Goal: Find specific page/section: Find specific page/section

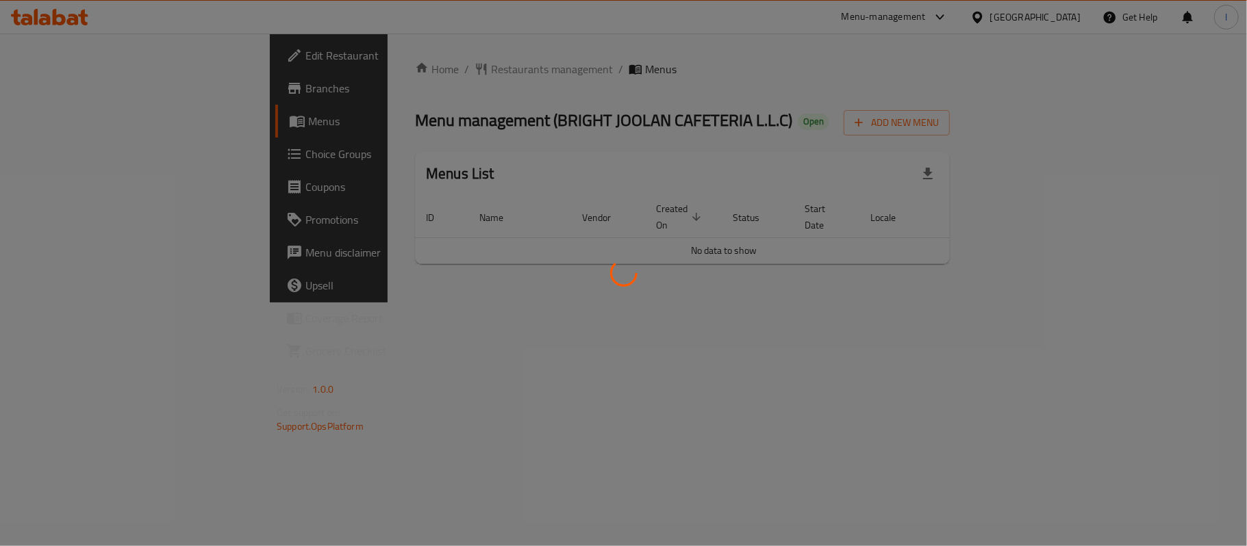
click at [494, 110] on div at bounding box center [623, 273] width 1247 height 546
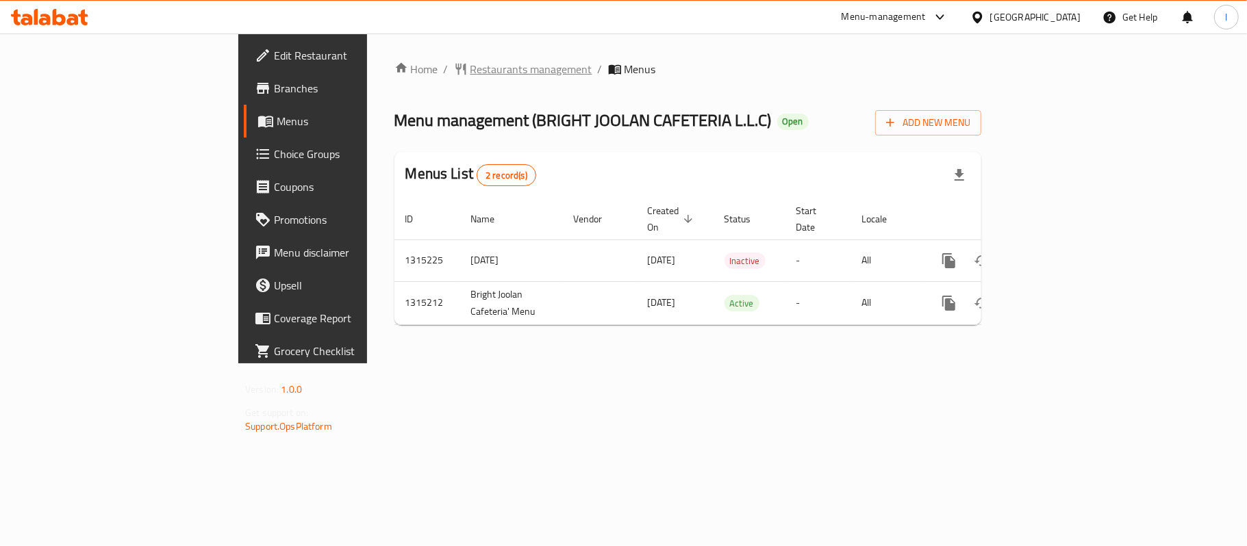
click at [470, 62] on span "Restaurants management" at bounding box center [531, 69] width 122 height 16
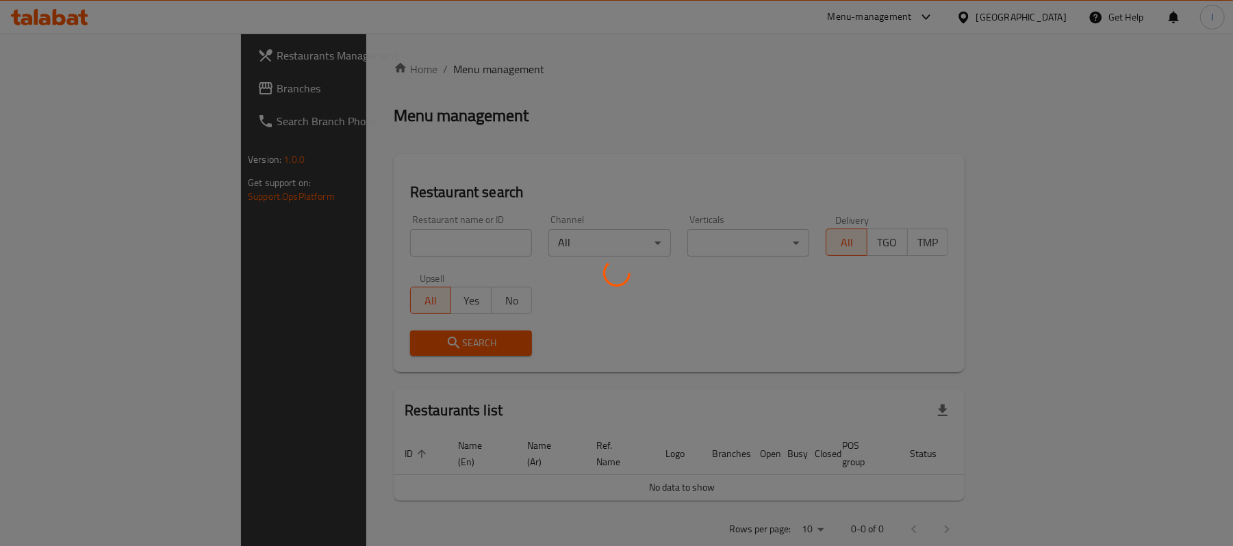
click at [329, 227] on div at bounding box center [616, 273] width 1233 height 546
click at [322, 240] on div at bounding box center [616, 273] width 1233 height 546
click at [320, 233] on div at bounding box center [616, 273] width 1233 height 546
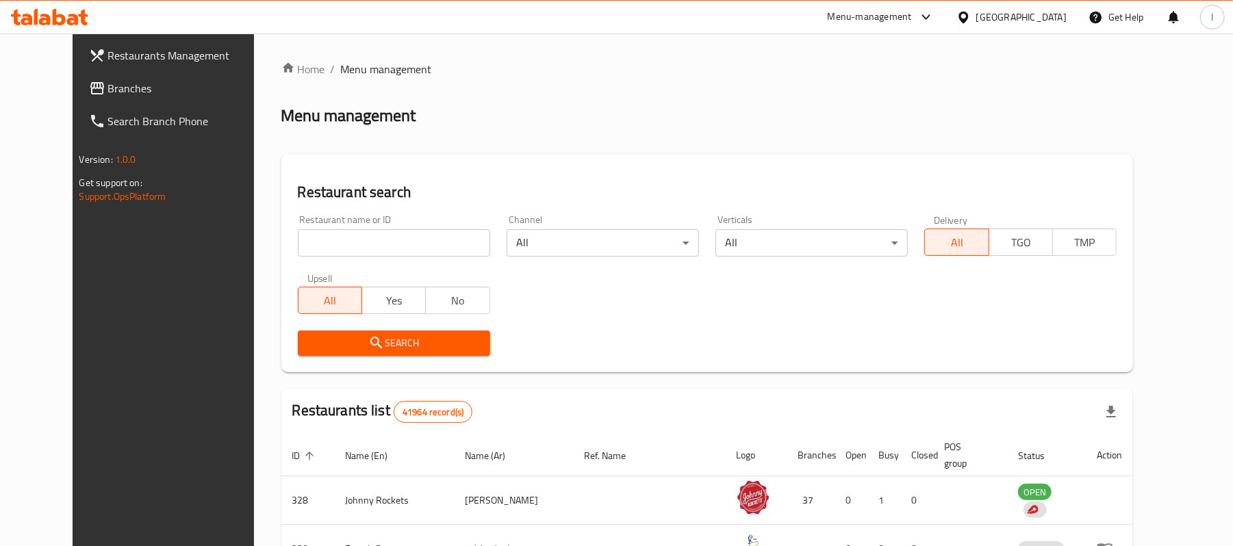
click at [329, 242] on input "search" at bounding box center [394, 242] width 192 height 27
paste input "707222"
type input "707222"
click button "Search" at bounding box center [394, 343] width 192 height 25
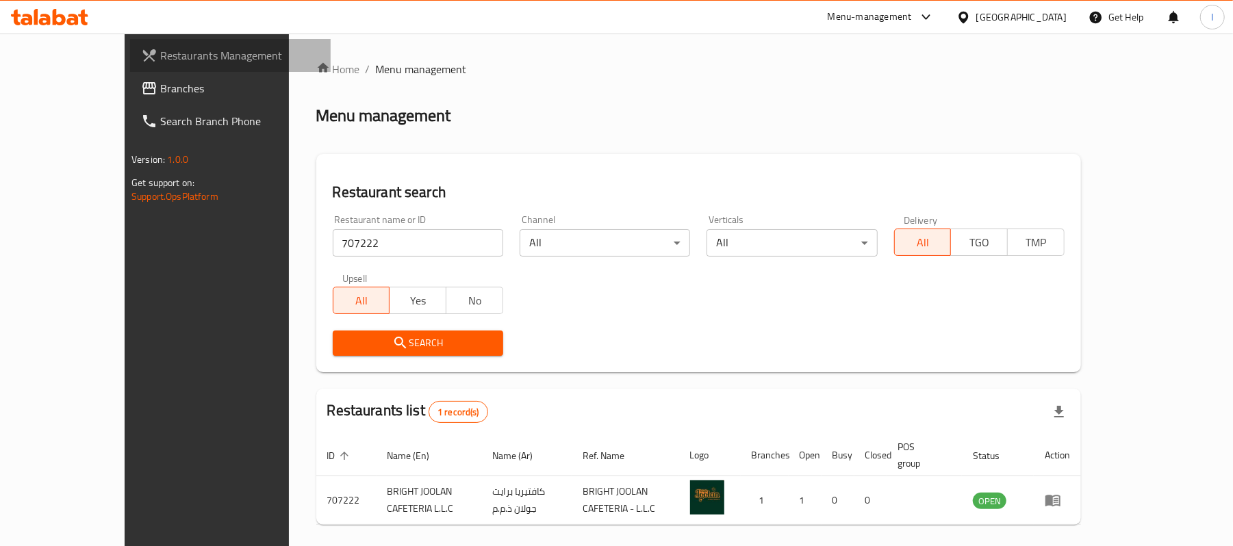
click at [130, 68] on link "Restaurants Management" at bounding box center [230, 55] width 201 height 33
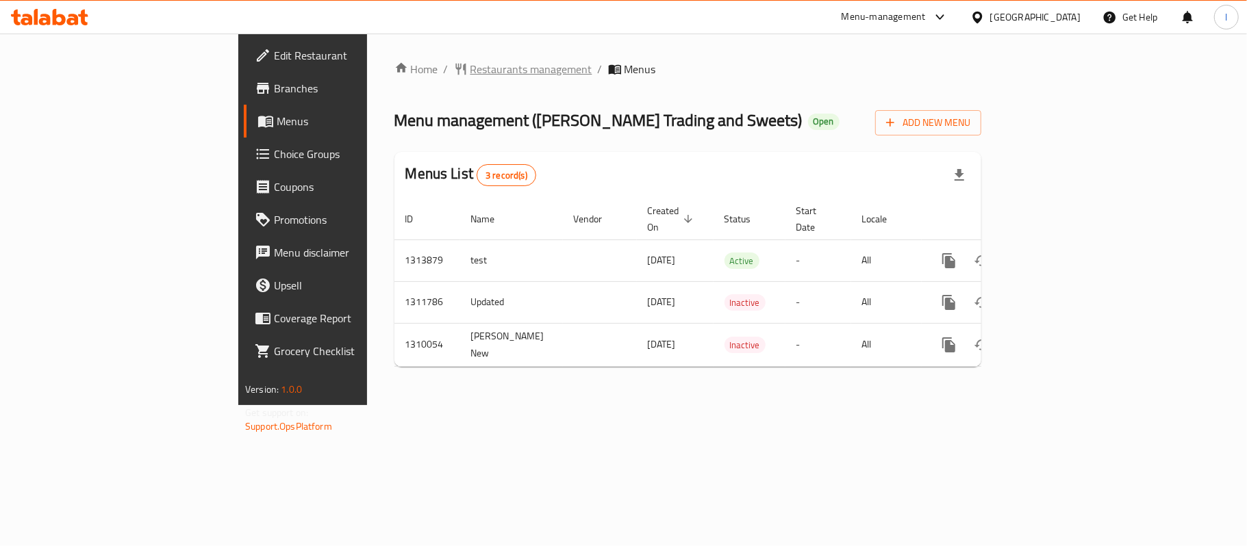
click at [470, 68] on span "Restaurants management" at bounding box center [531, 69] width 122 height 16
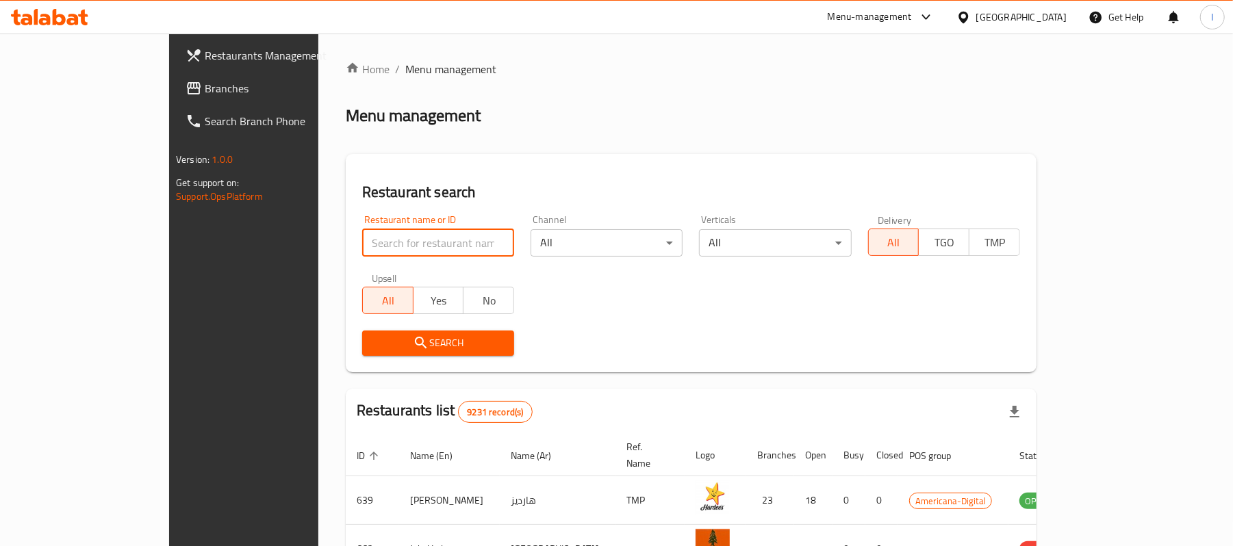
click at [362, 242] on input "search" at bounding box center [438, 242] width 152 height 27
paste input "705329"
type input "705329"
click button "Search" at bounding box center [438, 343] width 152 height 25
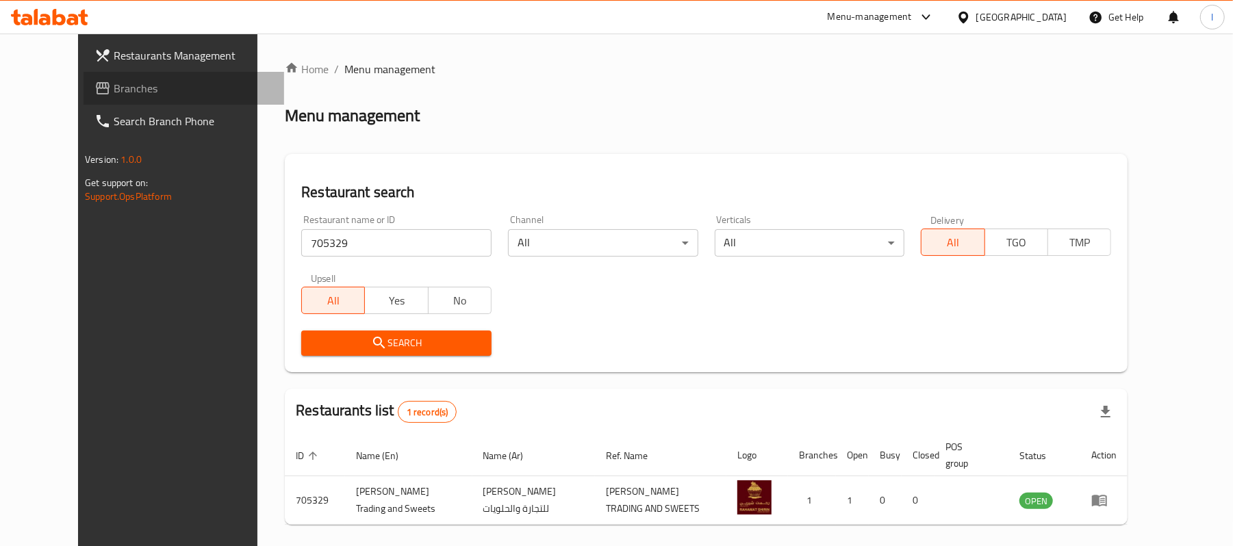
click at [114, 96] on span "Branches" at bounding box center [194, 88] width 160 height 16
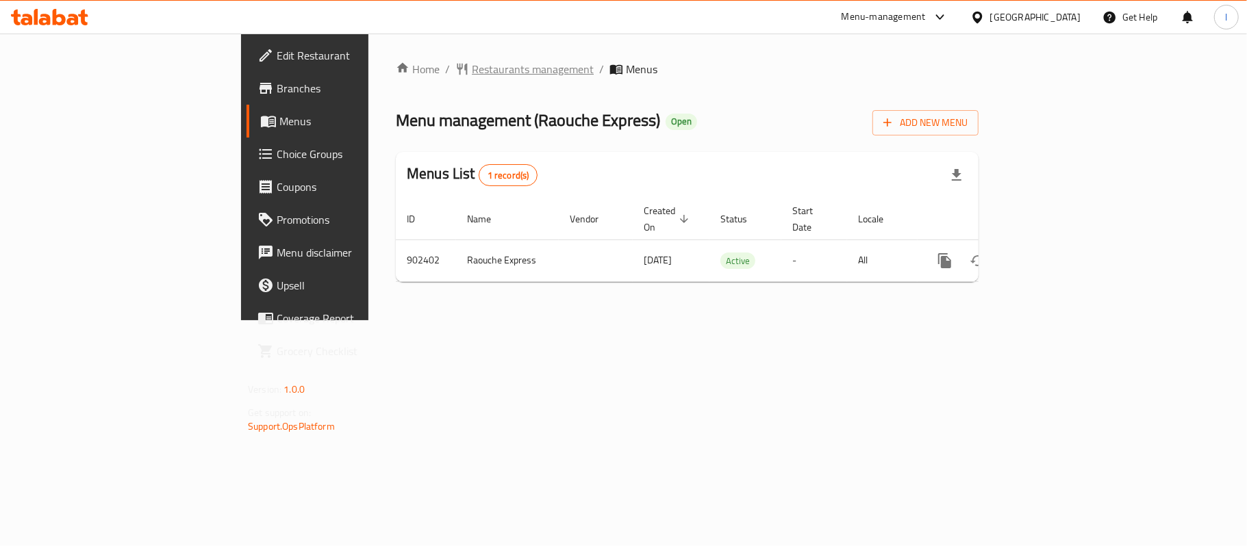
click at [472, 69] on span "Restaurants management" at bounding box center [533, 69] width 122 height 16
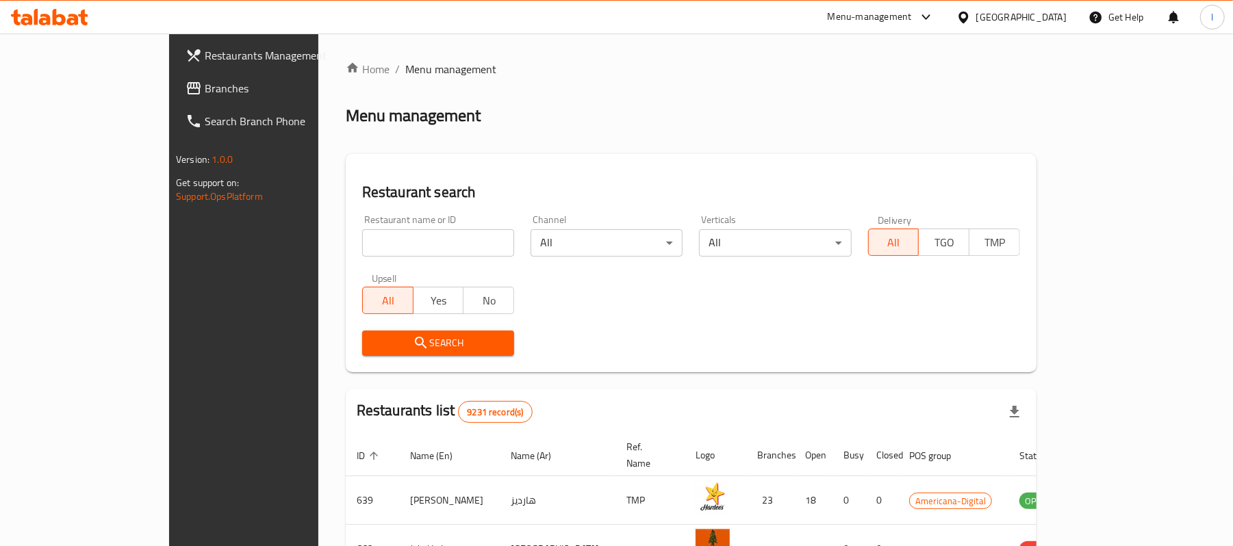
click at [393, 222] on div "Restaurant name or ID Restaurant name or ID" at bounding box center [438, 236] width 152 height 42
click at [379, 242] on input "search" at bounding box center [438, 242] width 152 height 27
paste input "658267"
type input "658267"
click at [444, 342] on span "Search" at bounding box center [438, 343] width 130 height 17
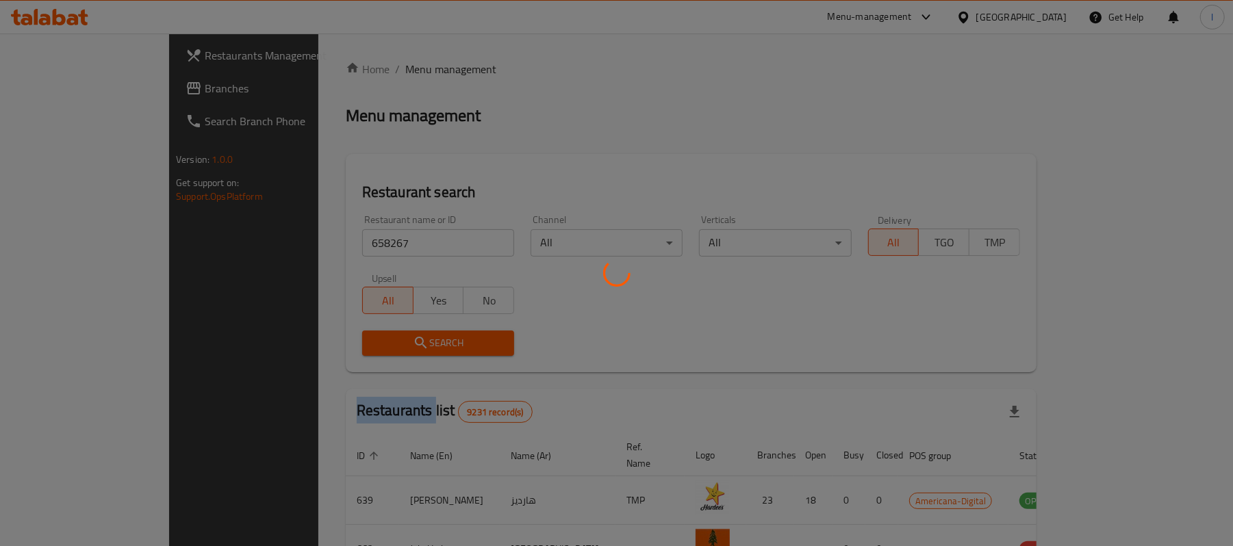
click at [444, 342] on div at bounding box center [616, 273] width 1233 height 546
click at [586, 346] on div at bounding box center [616, 273] width 1233 height 546
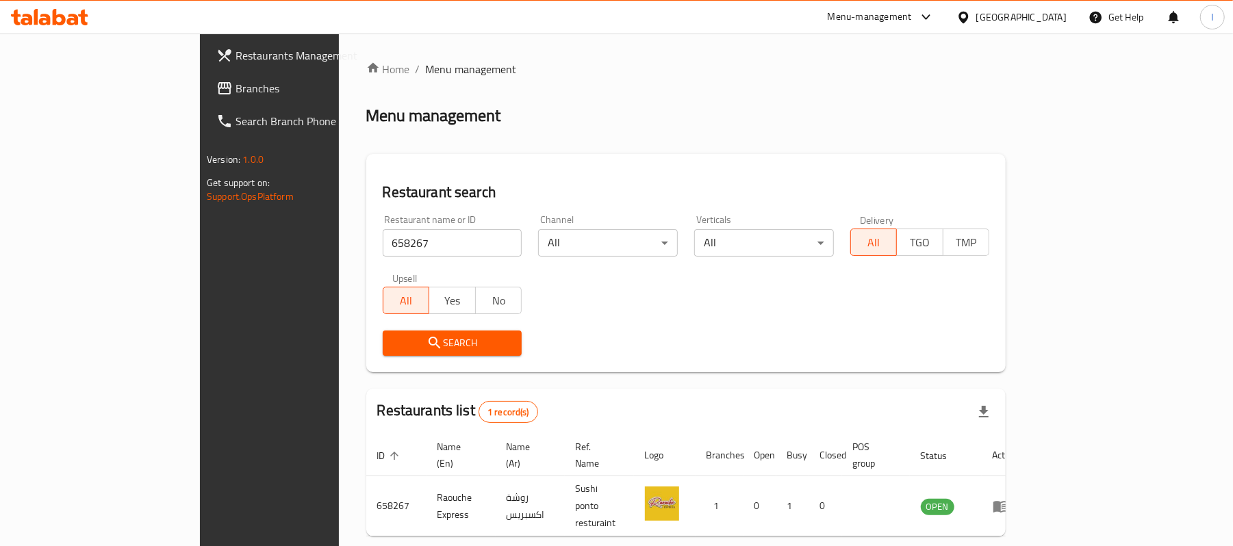
click at [600, 307] on div "Home / Menu management Menu management Restaurant search Restaurant name or ID …" at bounding box center [686, 322] width 640 height 522
click at [235, 89] on span "Branches" at bounding box center [315, 88] width 160 height 16
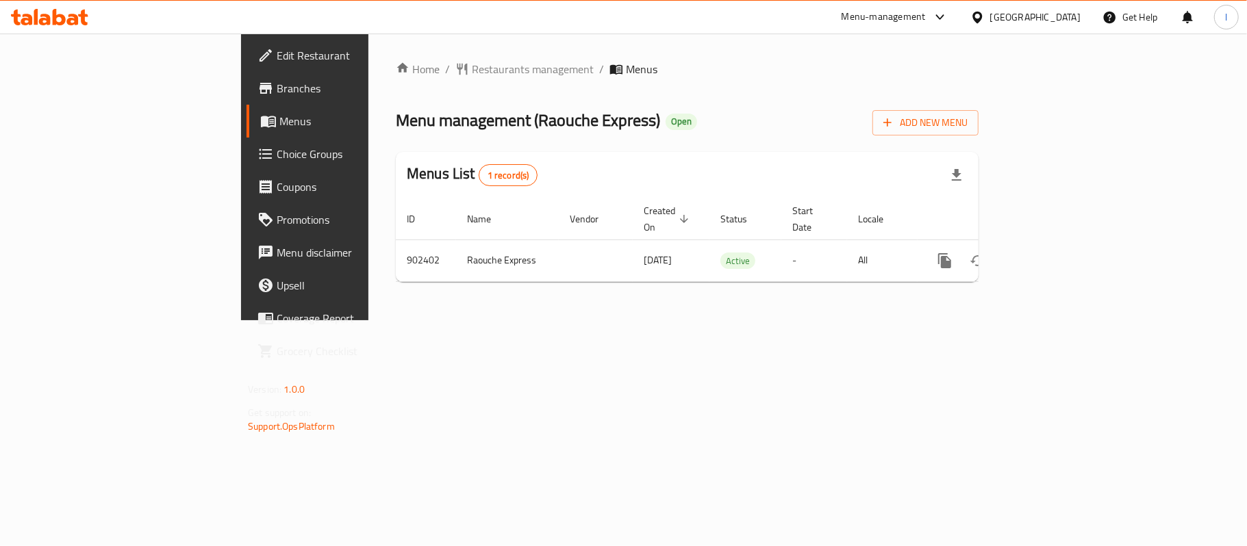
click at [472, 70] on span "Restaurants management" at bounding box center [533, 69] width 122 height 16
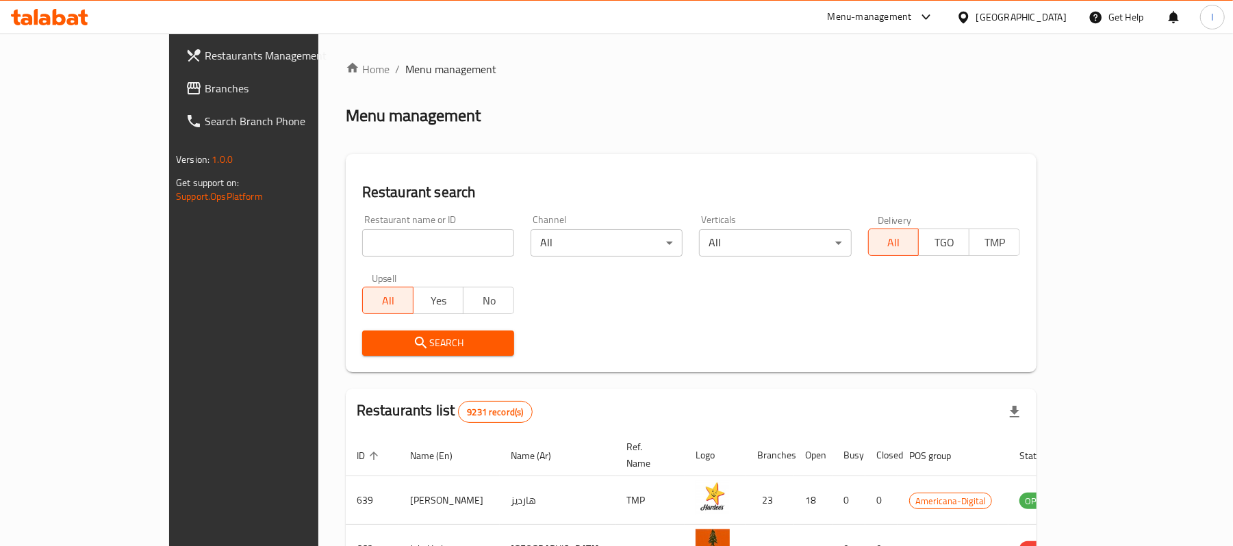
click at [362, 238] on input "search" at bounding box center [438, 242] width 152 height 27
paste input "658267"
type input "658267"
click button "Search" at bounding box center [438, 343] width 152 height 25
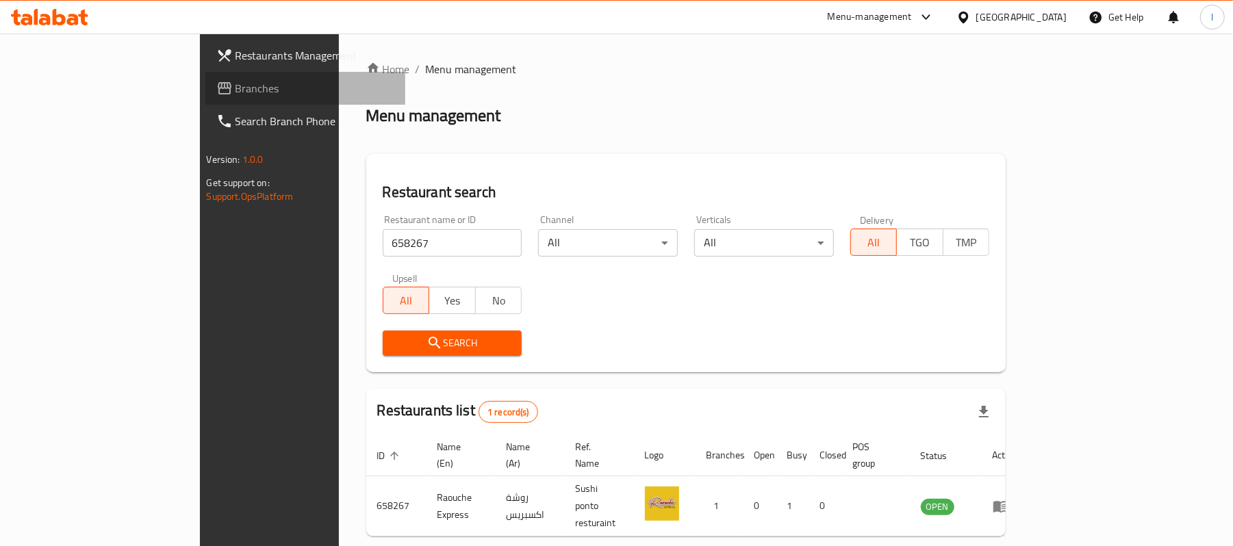
click at [235, 91] on span "Branches" at bounding box center [315, 88] width 160 height 16
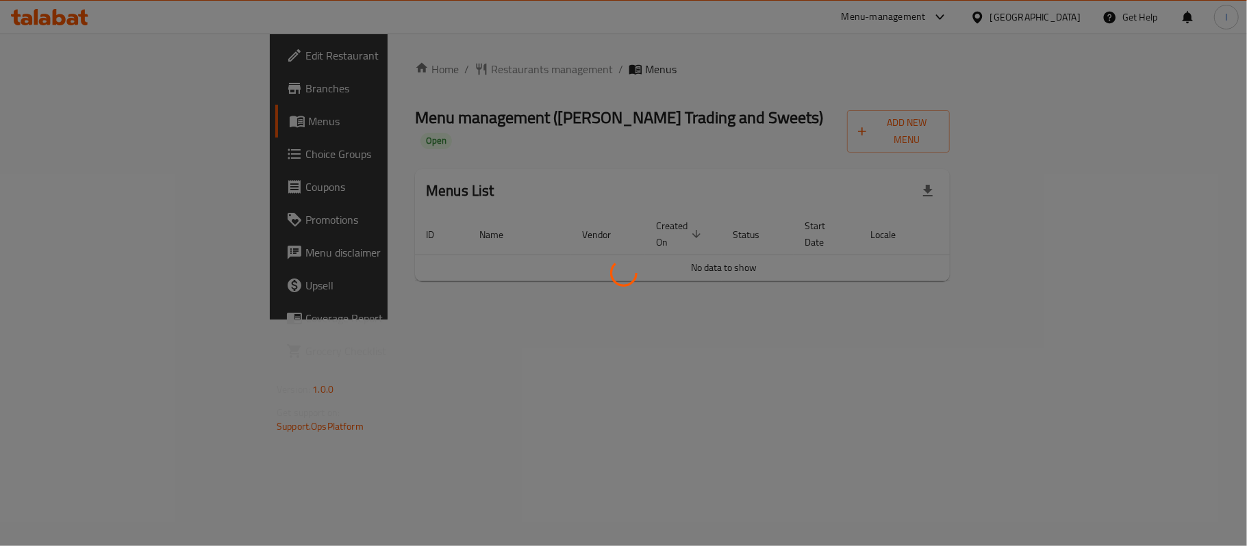
click at [464, 94] on div at bounding box center [623, 273] width 1247 height 546
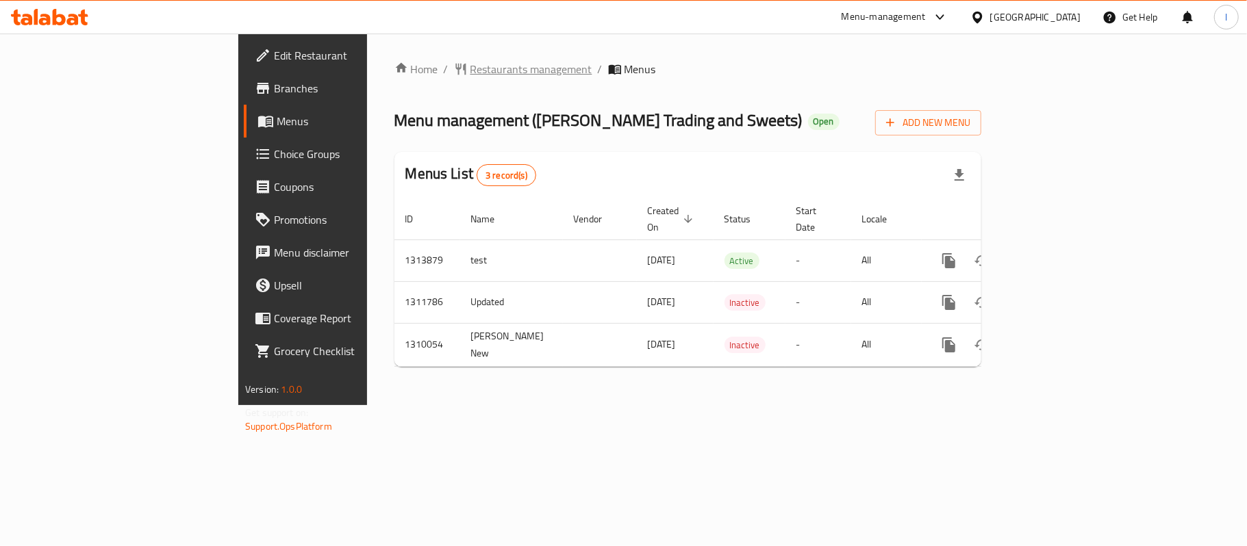
click at [470, 71] on span "Restaurants management" at bounding box center [531, 69] width 122 height 16
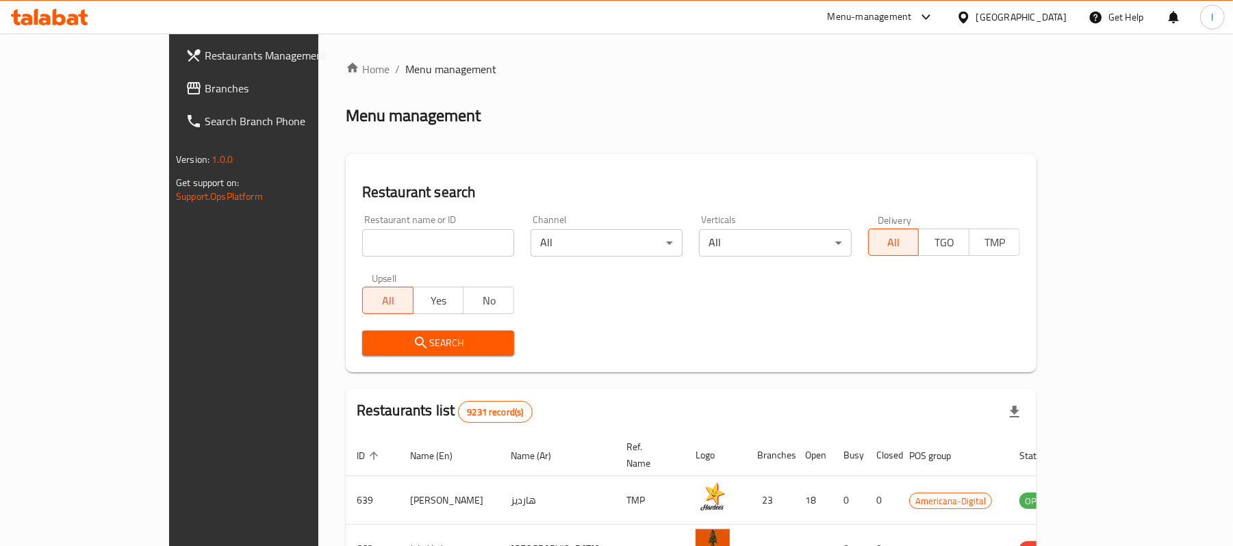
click at [373, 240] on input "search" at bounding box center [438, 242] width 152 height 27
paste input "705329"
type input "705329"
click at [398, 335] on span "Search" at bounding box center [438, 343] width 130 height 17
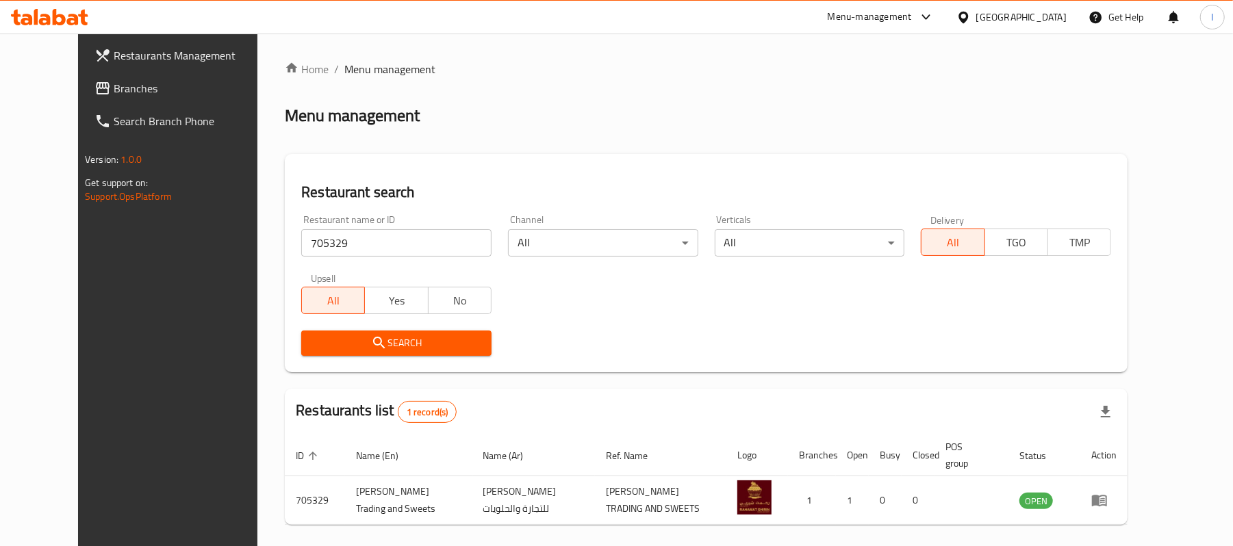
click at [119, 77] on link "Branches" at bounding box center [184, 88] width 201 height 33
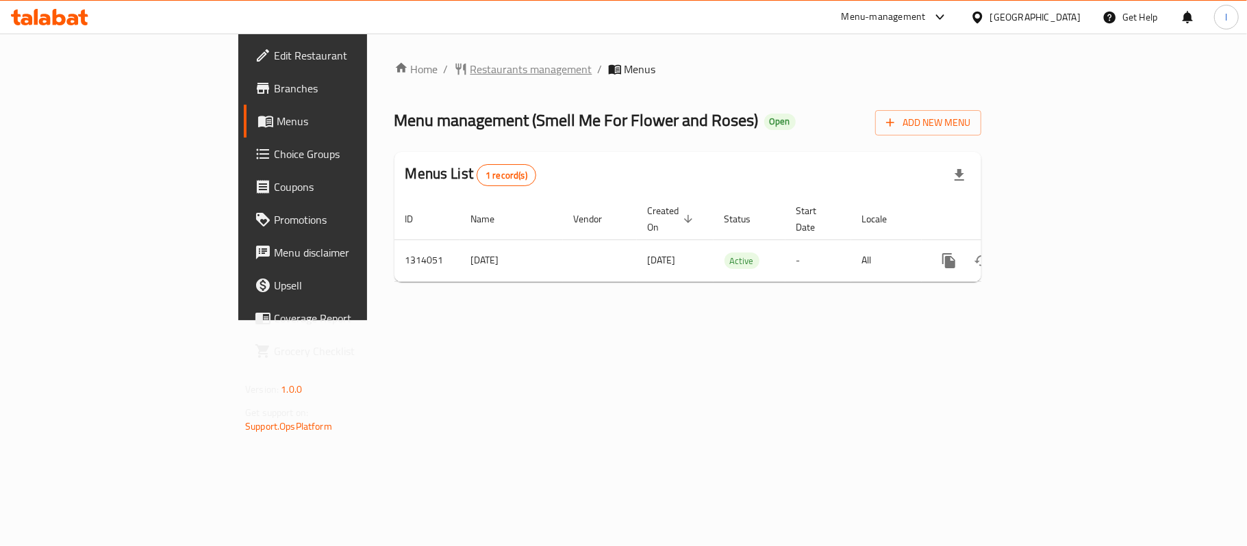
click at [470, 61] on span "Restaurants management" at bounding box center [531, 69] width 122 height 16
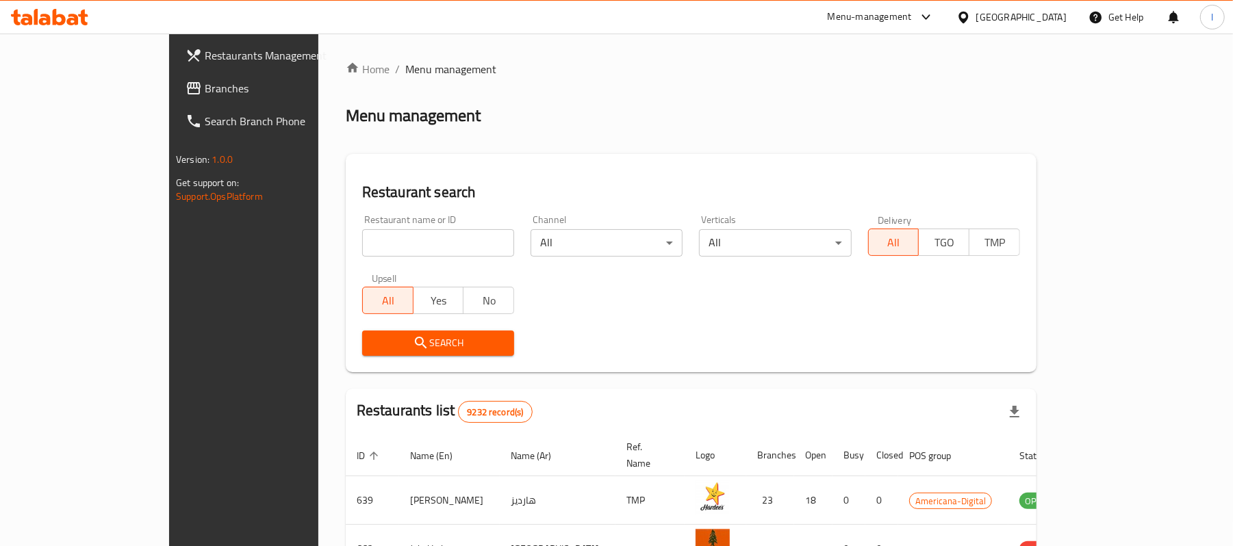
drag, startPoint x: 93, startPoint y: 70, endPoint x: 93, endPoint y: 86, distance: 15.7
click at [175, 70] on link "Restaurants Management" at bounding box center [275, 55] width 201 height 33
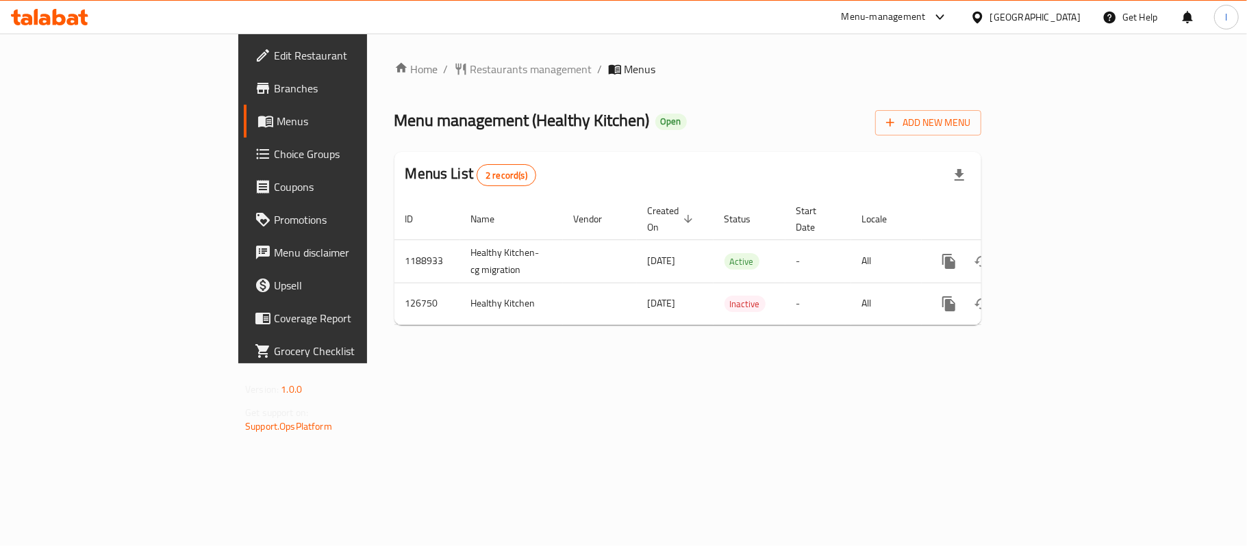
click at [274, 157] on span "Choice Groups" at bounding box center [355, 154] width 162 height 16
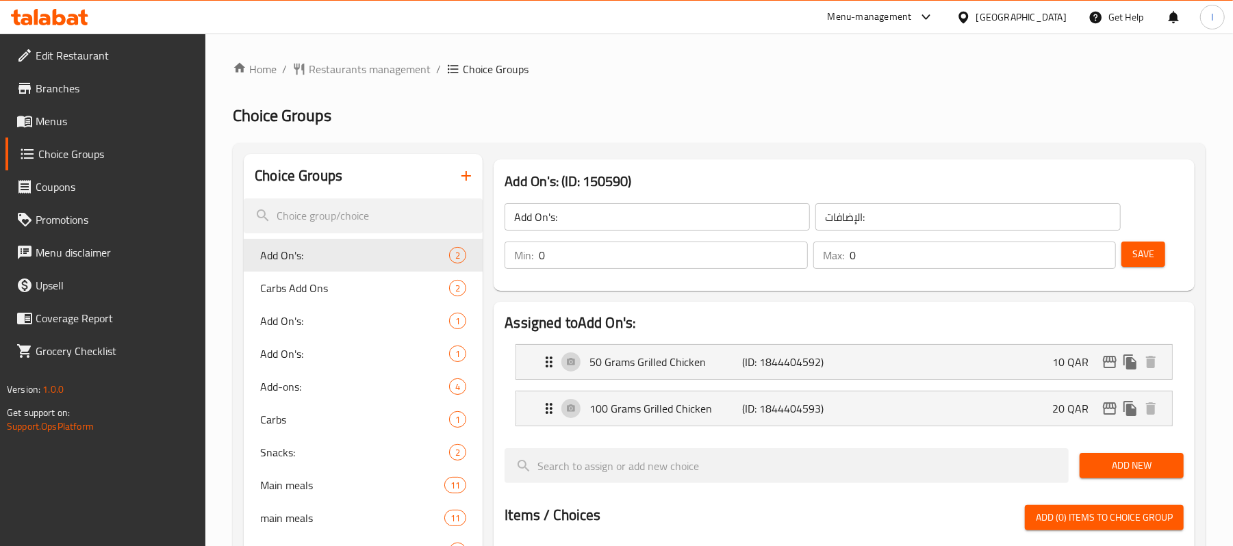
click at [390, 77] on span "Restaurants management" at bounding box center [370, 69] width 122 height 16
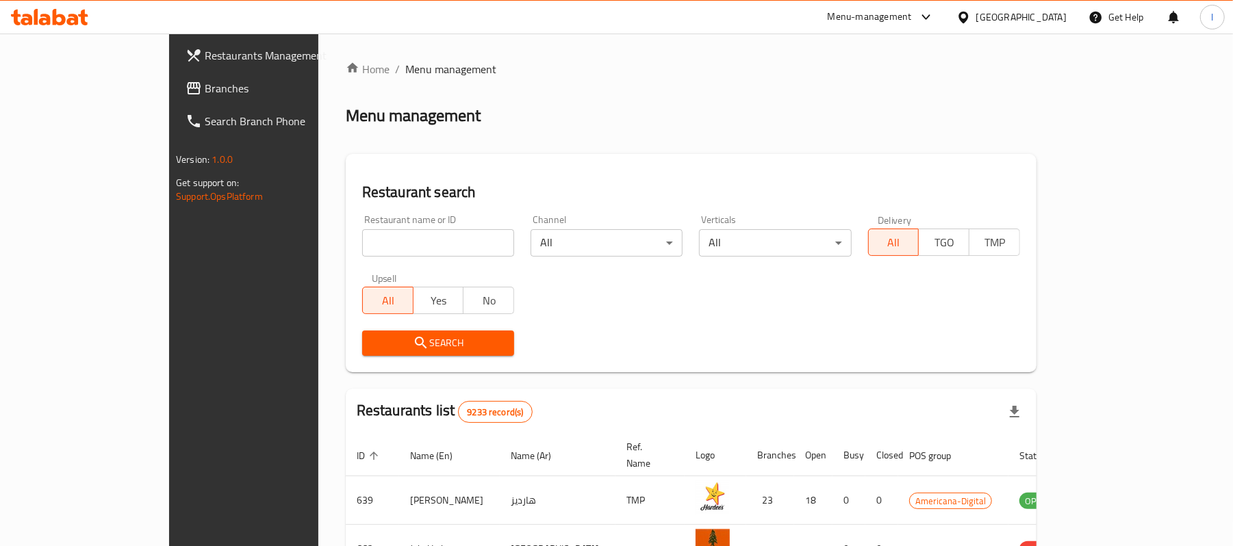
click at [205, 80] on span "Branches" at bounding box center [285, 88] width 160 height 16
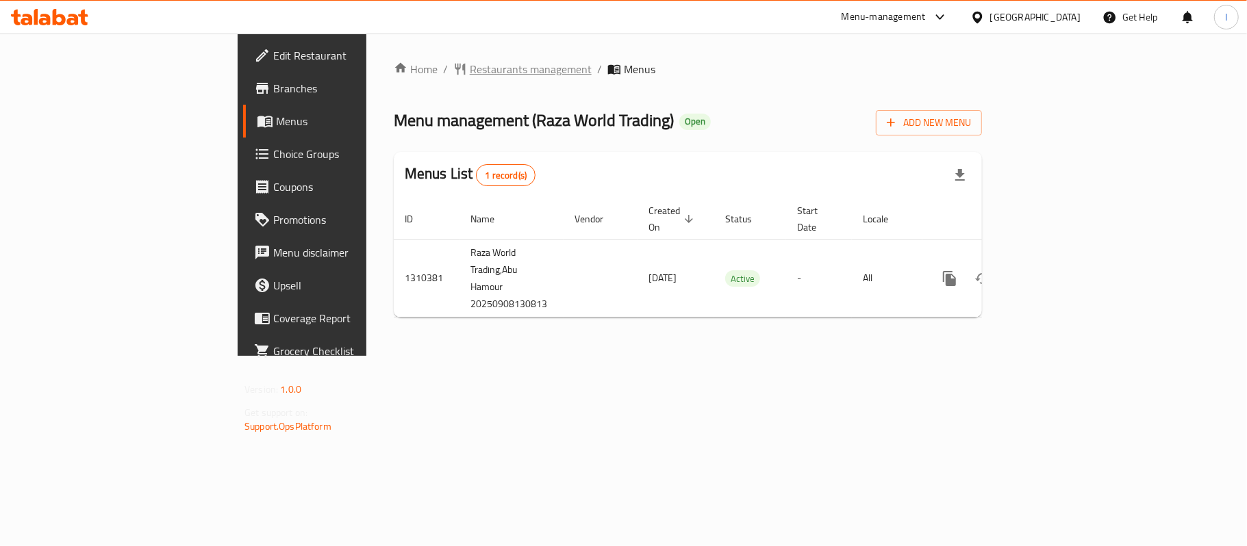
click at [470, 64] on span "Restaurants management" at bounding box center [531, 69] width 122 height 16
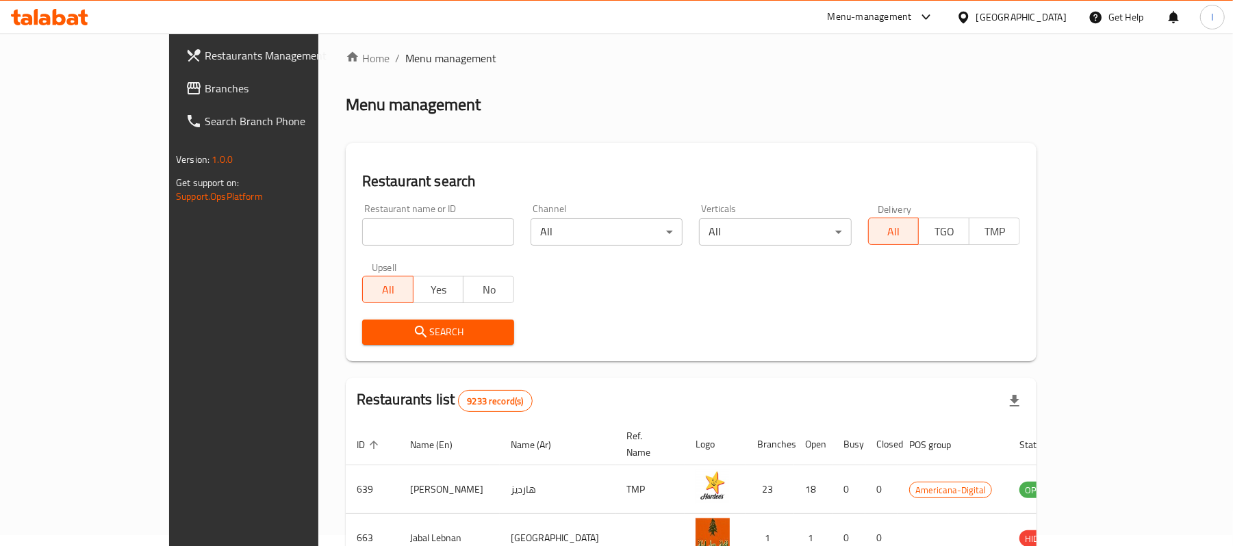
scroll to position [14, 0]
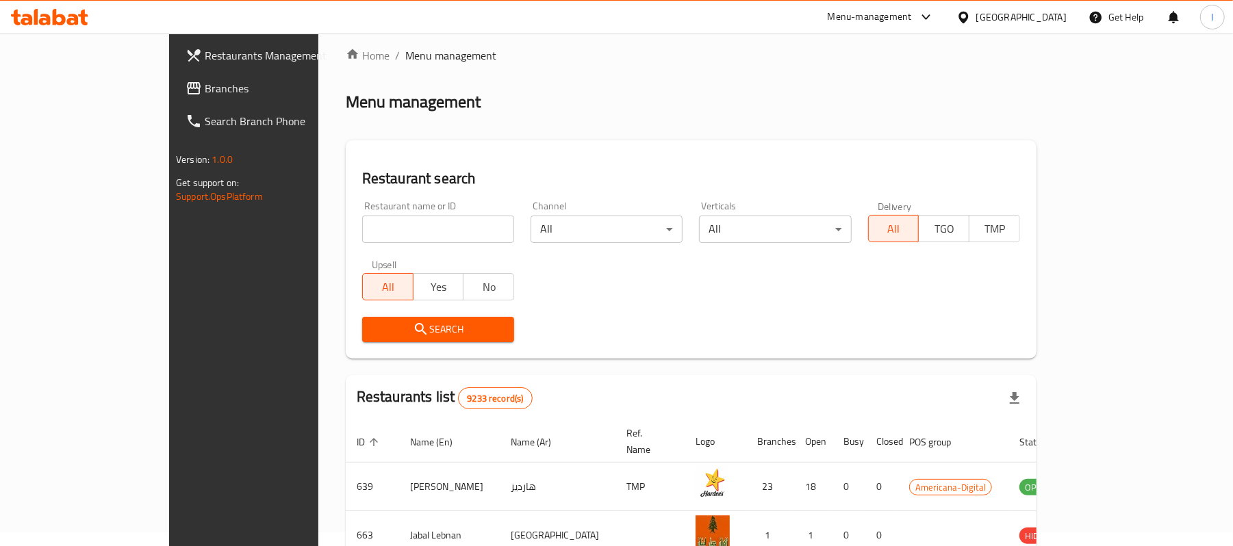
click at [362, 225] on input "search" at bounding box center [438, 229] width 152 height 27
paste input "705448"
type input "705448"
click at [418, 335] on span "Search" at bounding box center [438, 329] width 130 height 17
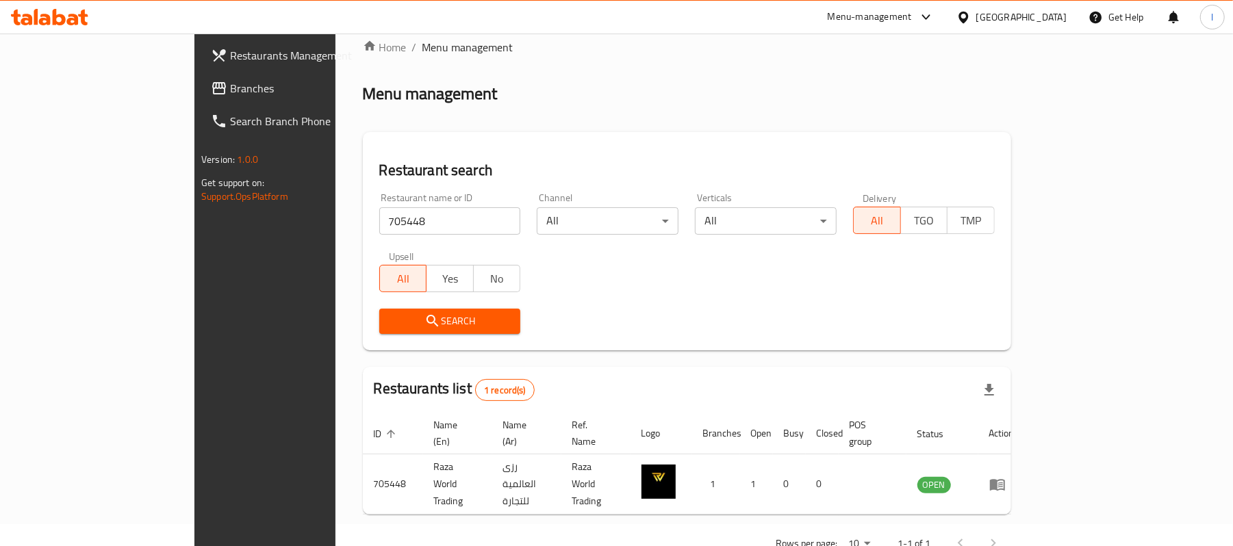
scroll to position [38, 0]
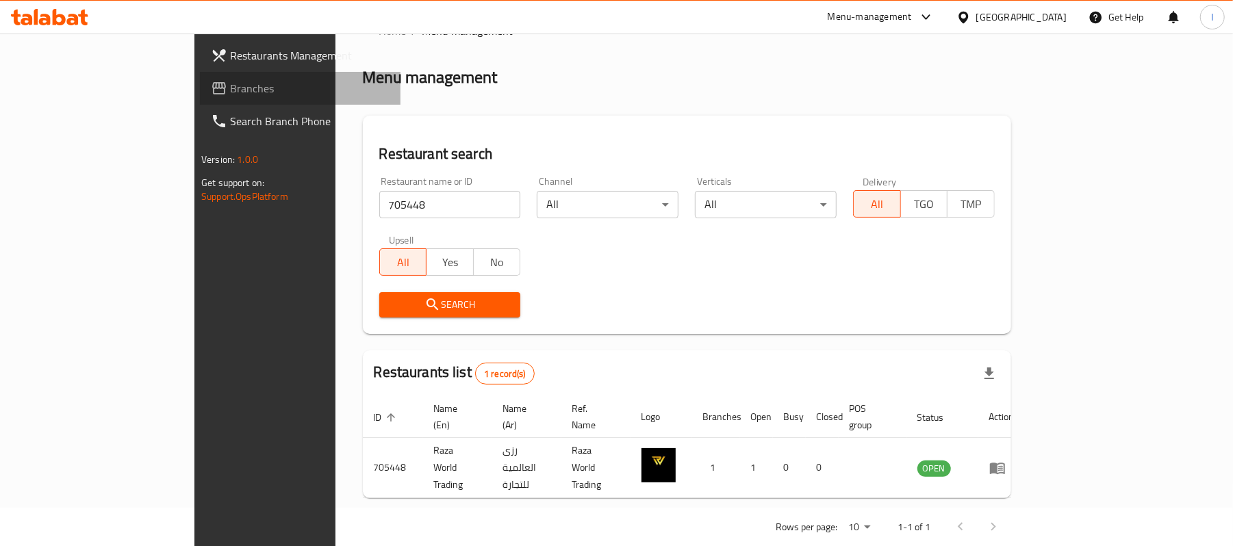
click at [230, 80] on span "Branches" at bounding box center [310, 88] width 160 height 16
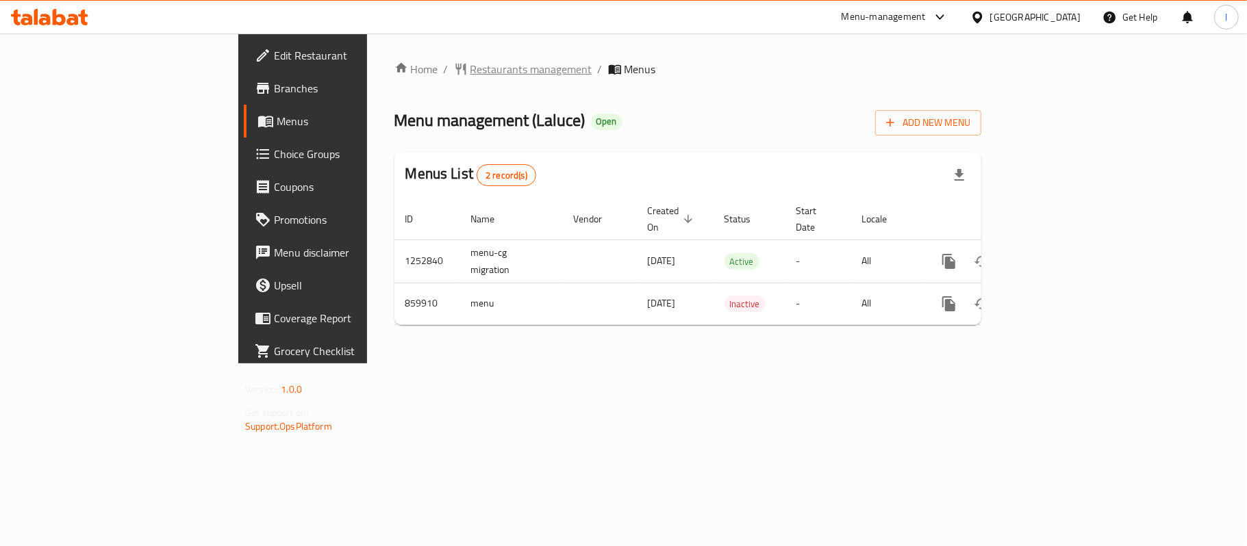
click at [470, 72] on span "Restaurants management" at bounding box center [531, 69] width 122 height 16
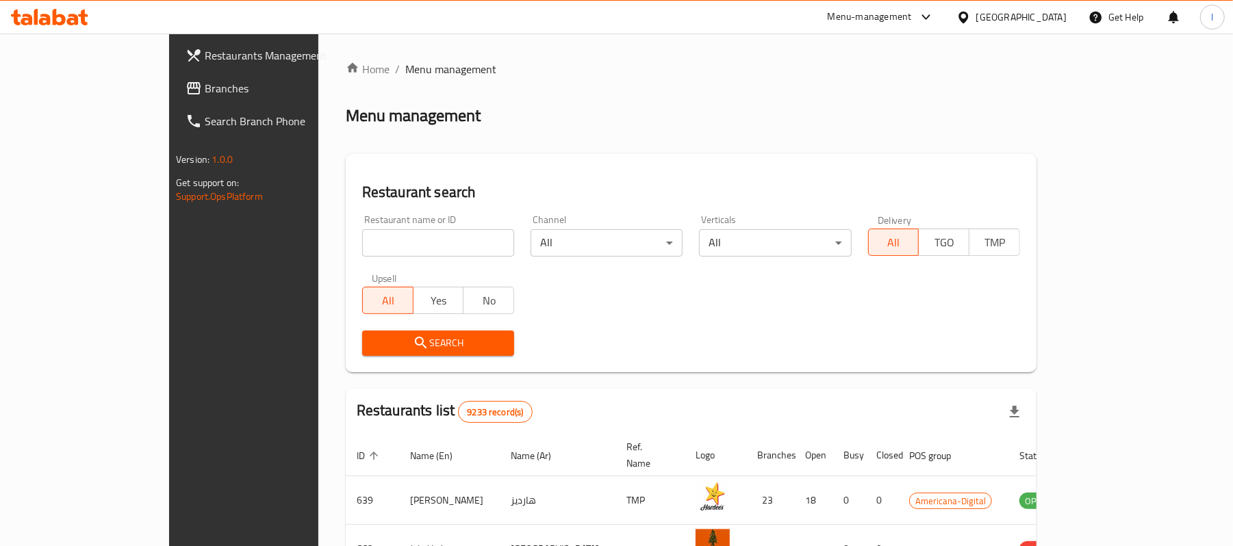
click at [362, 248] on input "search" at bounding box center [438, 242] width 152 height 27
paste input "656798"
type input "656798"
click at [373, 335] on span "Search" at bounding box center [438, 343] width 130 height 17
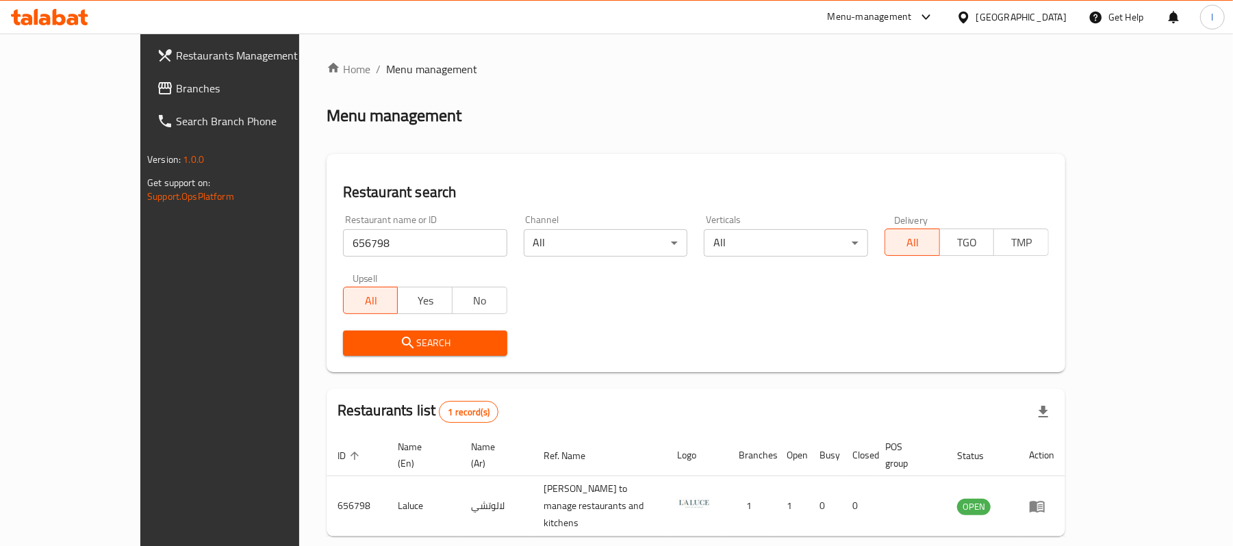
drag, startPoint x: 124, startPoint y: 91, endPoint x: 183, endPoint y: 70, distance: 63.2
click at [176, 91] on span "Branches" at bounding box center [256, 88] width 160 height 16
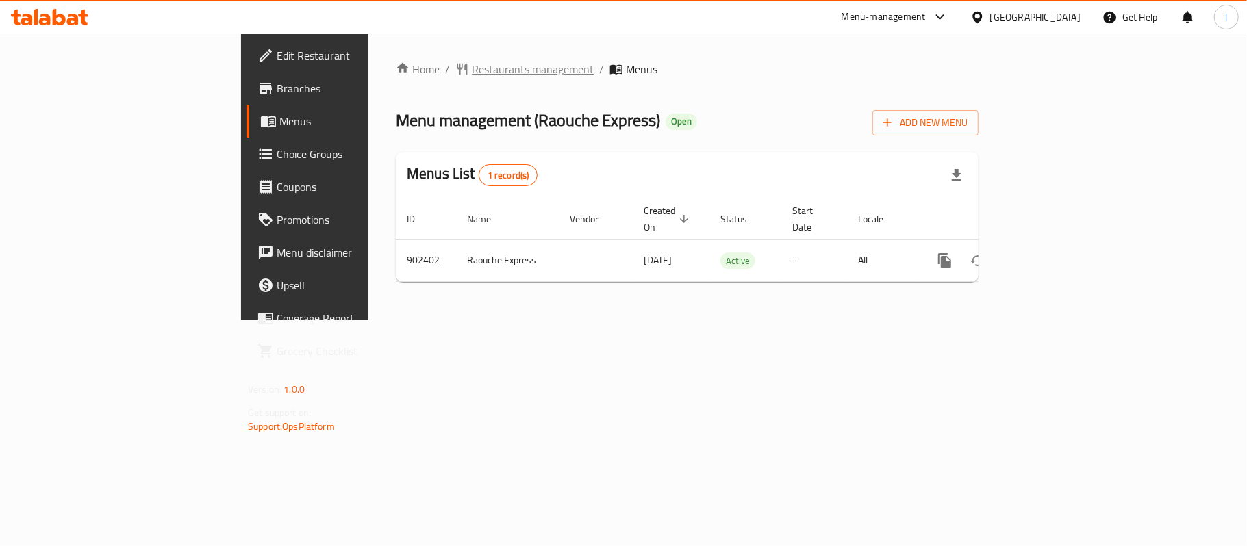
click at [472, 70] on span "Restaurants management" at bounding box center [533, 69] width 122 height 16
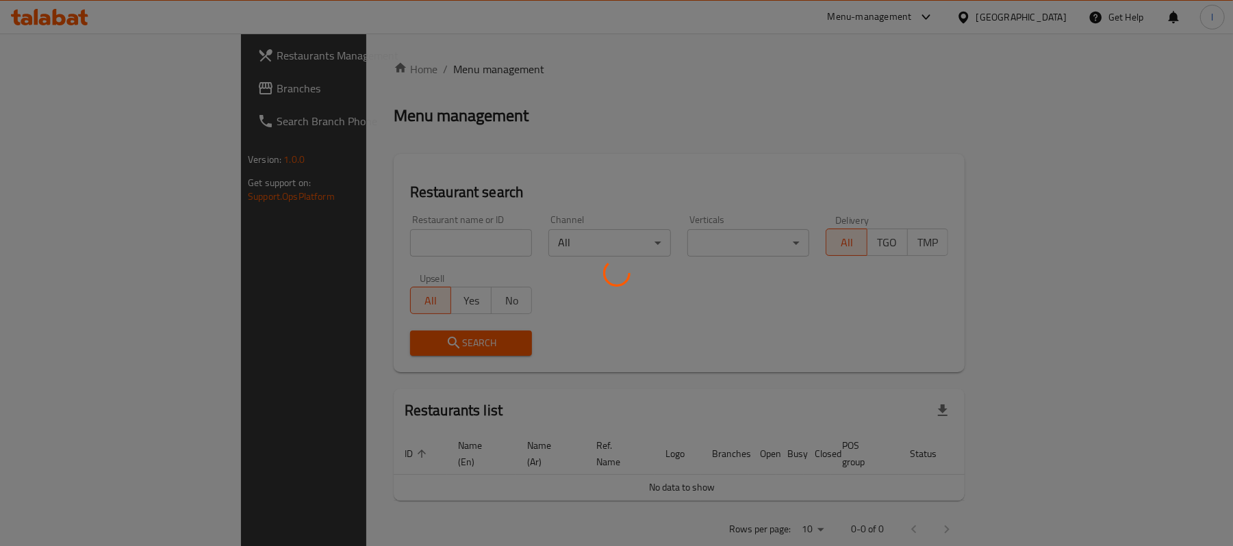
drag, startPoint x: 329, startPoint y: 228, endPoint x: 329, endPoint y: 236, distance: 8.2
click at [329, 236] on div at bounding box center [616, 273] width 1233 height 546
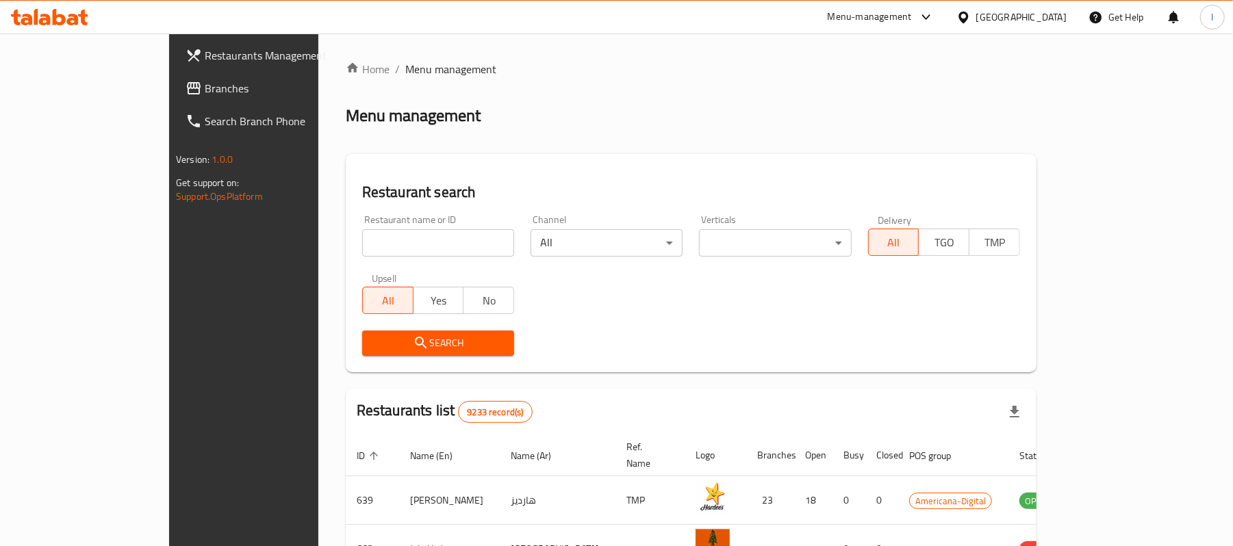
click at [362, 242] on input "search" at bounding box center [438, 242] width 152 height 27
paste input "658267"
type input "658267"
click at [371, 332] on button "Search" at bounding box center [438, 343] width 152 height 25
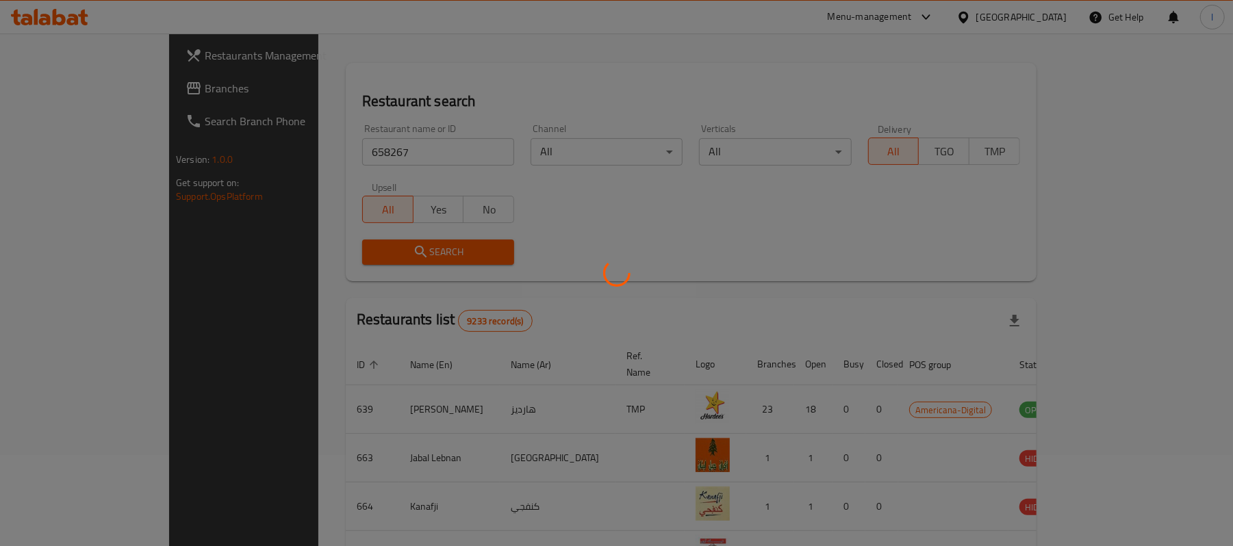
scroll to position [38, 0]
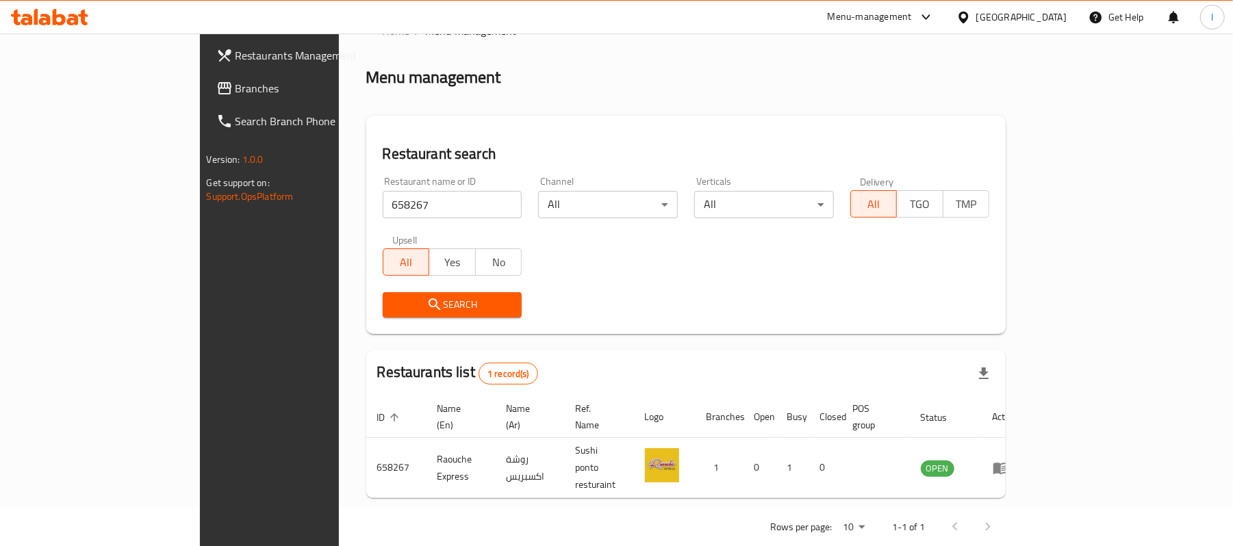
click at [235, 93] on span "Branches" at bounding box center [315, 88] width 160 height 16
